Goal: Transaction & Acquisition: Obtain resource

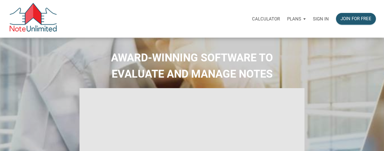
select select
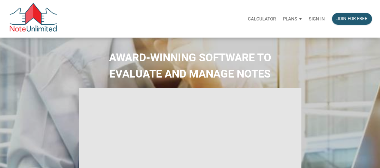
type input "Introduction to new features"
select select
click at [314, 23] on div "Sign in" at bounding box center [316, 18] width 23 height 19
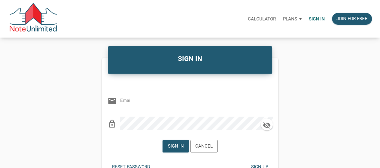
drag, startPoint x: 156, startPoint y: 113, endPoint x: 156, endPoint y: 95, distance: 17.4
click at [155, 102] on div "Or Be Classical email lock_outline" at bounding box center [190, 104] width 176 height 53
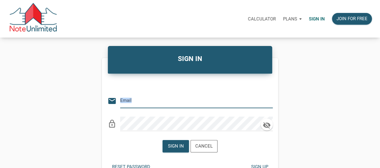
click at [155, 99] on input "email" at bounding box center [191, 101] width 143 height 14
click at [169, 103] on input "email" at bounding box center [191, 101] width 143 height 14
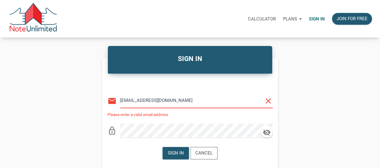
type input "[EMAIL_ADDRESS][DOMAIN_NAME]"
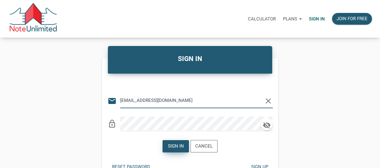
click at [185, 147] on div "Sign in" at bounding box center [176, 146] width 26 height 12
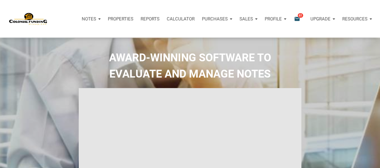
type input "Introduction to new features"
select select
click at [296, 17] on icon "email" at bounding box center [296, 18] width 7 height 7
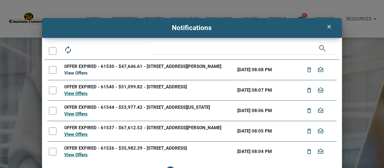
click at [68, 76] on link "View Offers" at bounding box center [75, 72] width 23 height 5
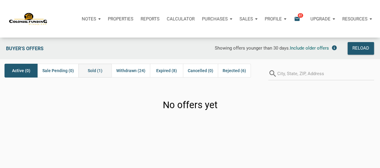
click at [104, 69] on div "Sold (1)" at bounding box center [94, 71] width 33 height 14
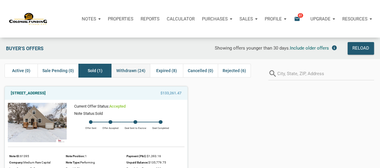
click at [125, 69] on span "Withdrawn (24)" at bounding box center [130, 70] width 29 height 7
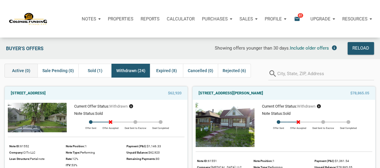
click at [26, 69] on span "Active (0)" at bounding box center [21, 70] width 18 height 7
